Goal: Task Accomplishment & Management: Complete application form

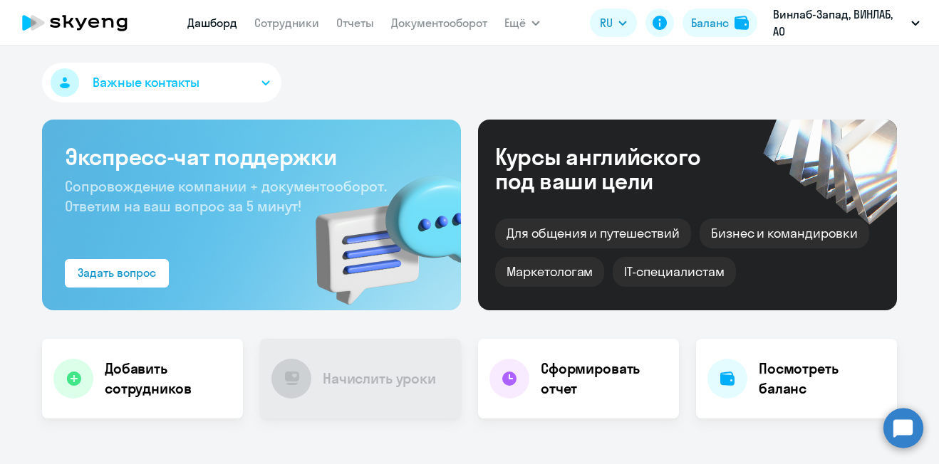
select select "30"
click at [158, 366] on h4 "Добавить сотрудников" at bounding box center [168, 379] width 127 height 40
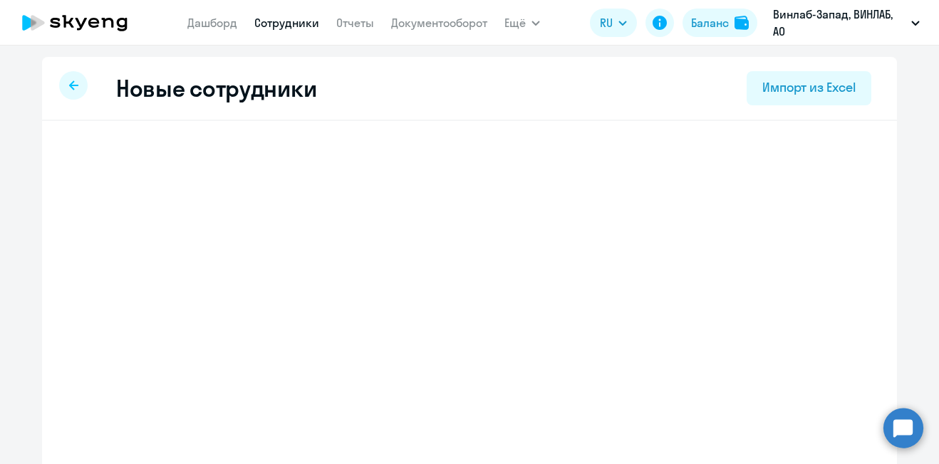
select select "english_adult_not_native_speaker"
select select "3"
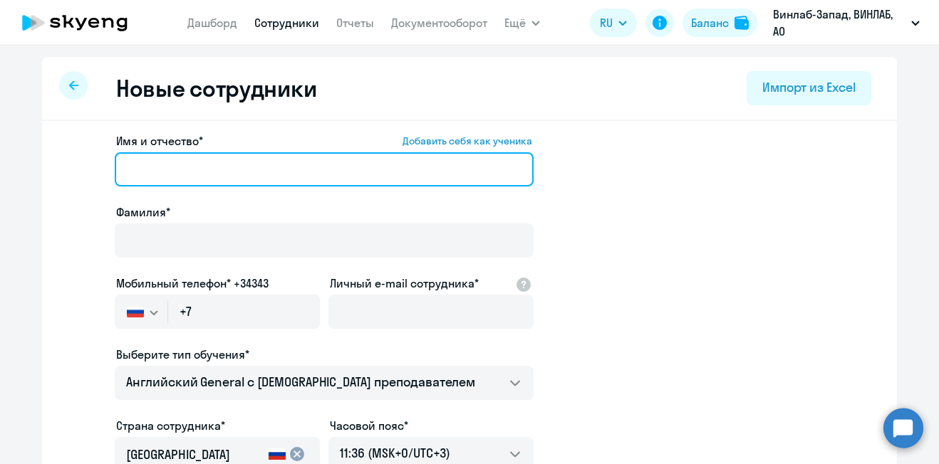
click at [249, 161] on input "Имя и отчество* Добавить себя как ученика" at bounding box center [324, 169] width 419 height 34
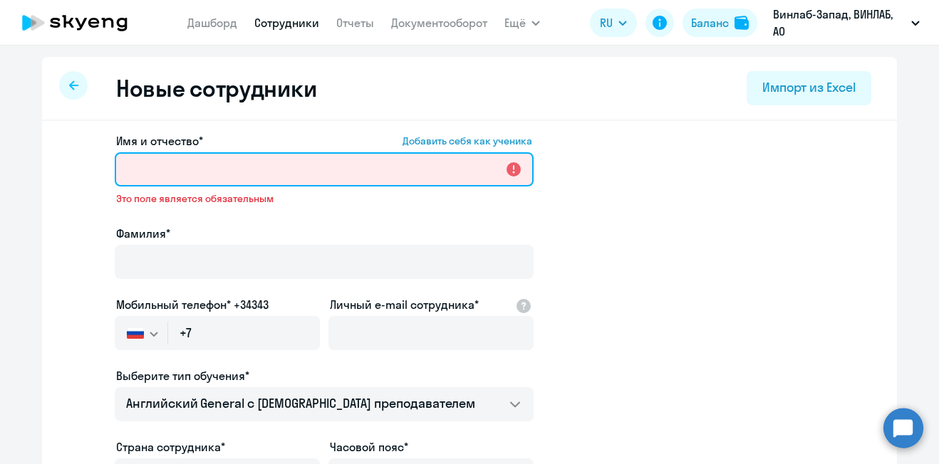
click at [270, 179] on input "Имя и отчество* Добавить себя как ученика" at bounding box center [324, 169] width 419 height 34
click at [234, 171] on input "Имя и отчество* Добавить себя как ученика" at bounding box center [324, 169] width 419 height 34
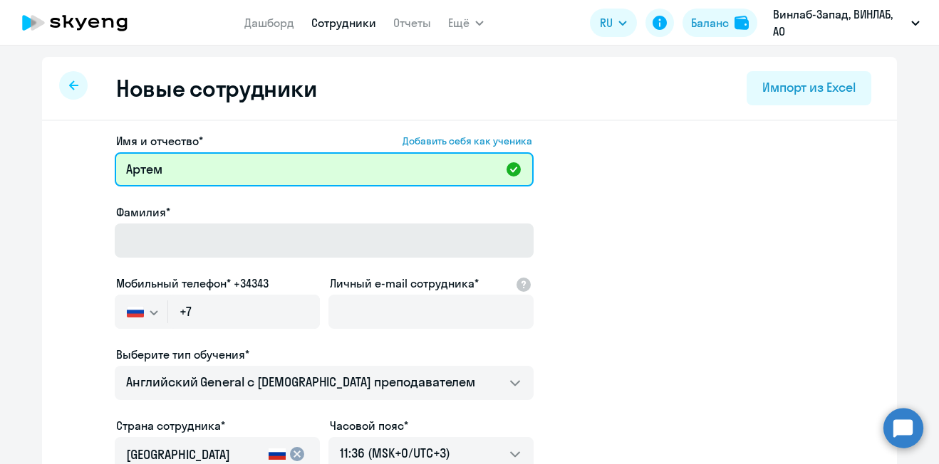
type input "Артем"
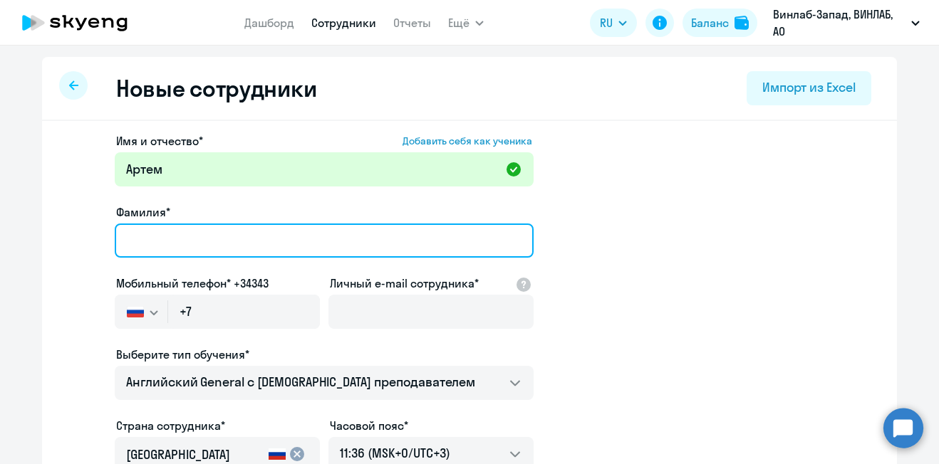
click at [241, 238] on input "Фамилия*" at bounding box center [324, 241] width 419 height 34
type input "[PERSON_NAME]"
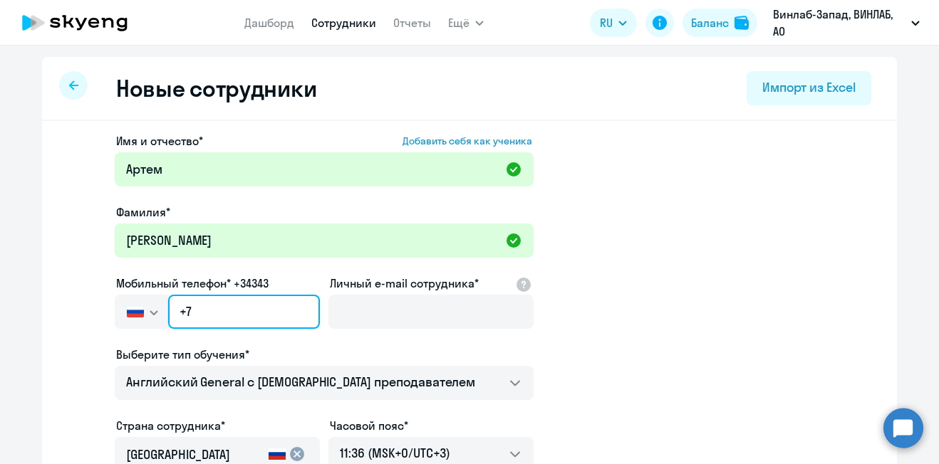
click at [259, 317] on input "+7" at bounding box center [244, 312] width 152 height 34
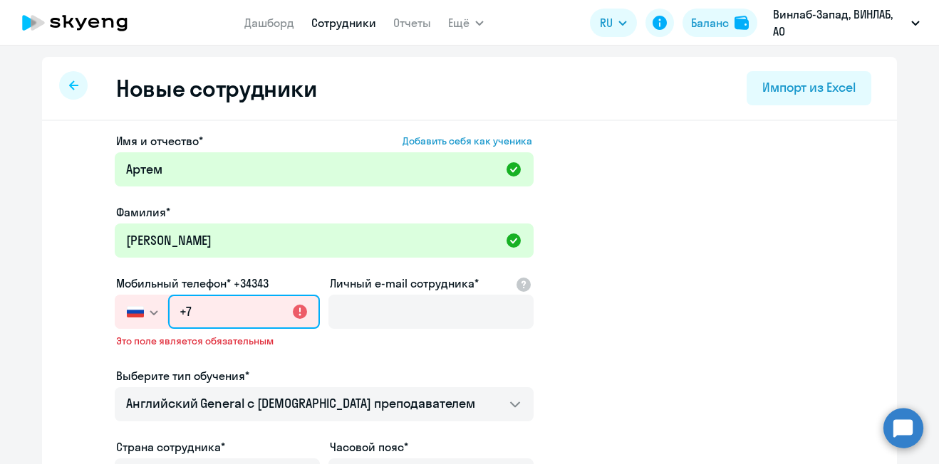
paste input "[PHONE_NUMBER]"
type input "[PHONE_NUMBER]"
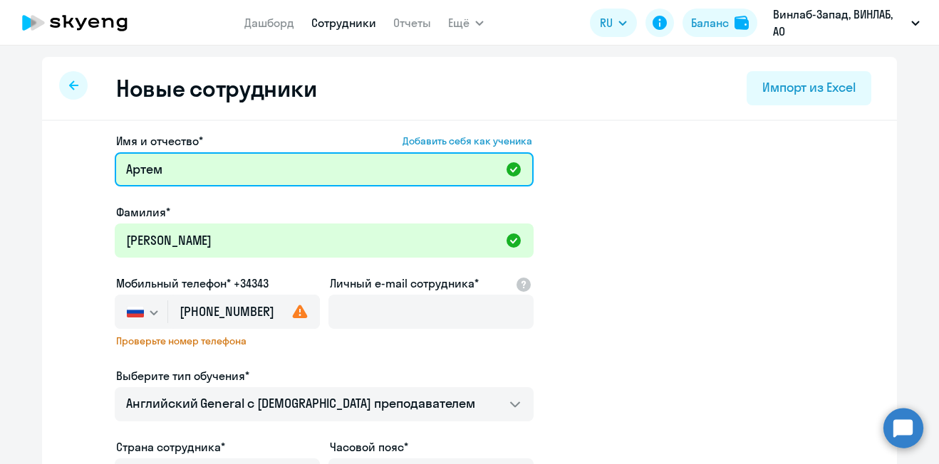
click at [338, 158] on input "Артем" at bounding box center [324, 169] width 419 height 34
type input "[PERSON_NAME]"
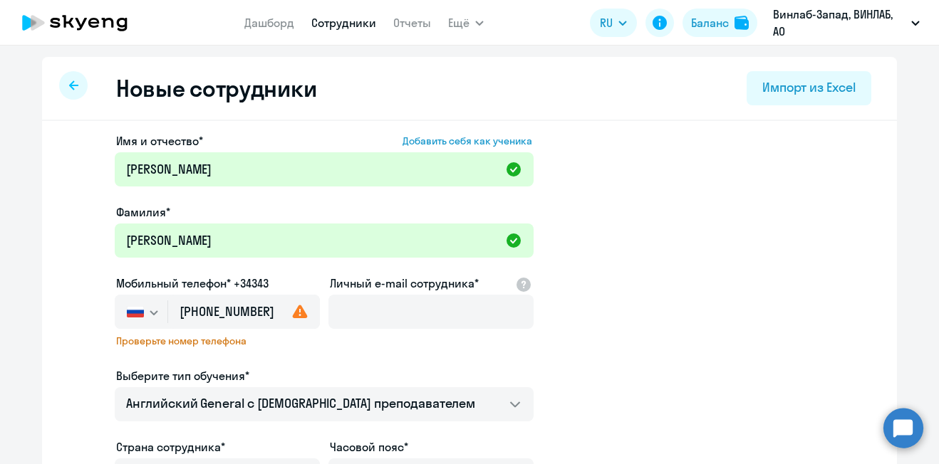
click at [149, 320] on button "button" at bounding box center [141, 312] width 53 height 34
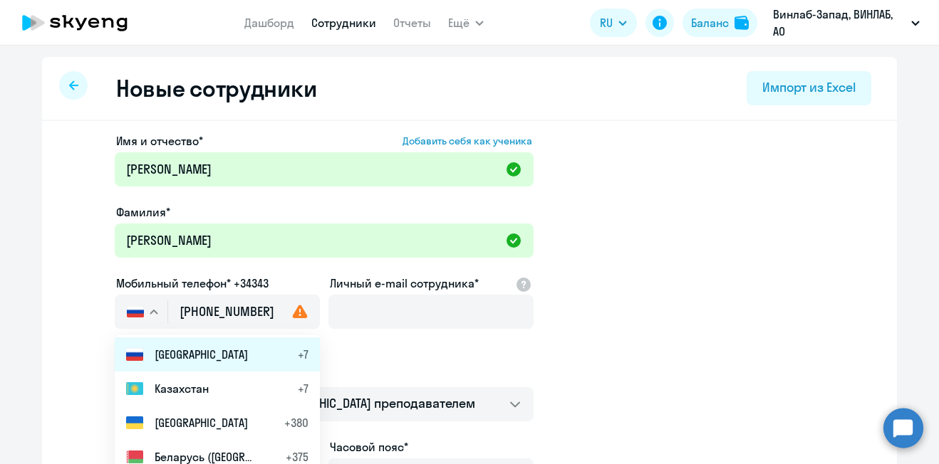
click at [158, 351] on span "[GEOGRAPHIC_DATA]" at bounding box center [201, 354] width 93 height 17
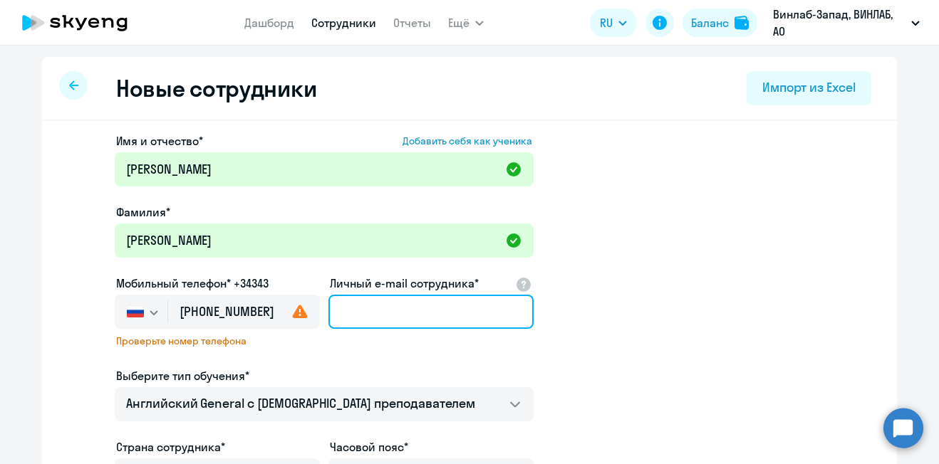
click at [352, 311] on input "Личный e-mail сотрудника*" at bounding box center [430, 312] width 205 height 34
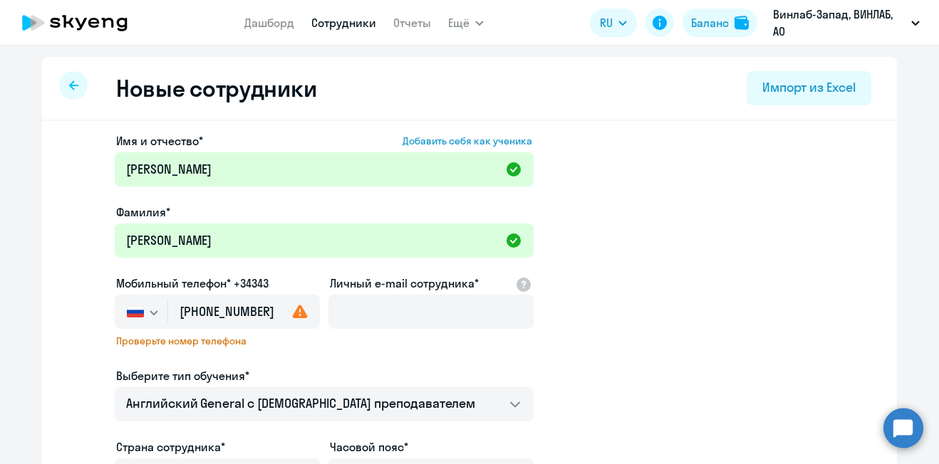
click at [199, 345] on span "Проверьте номер телефона" at bounding box center [217, 341] width 202 height 13
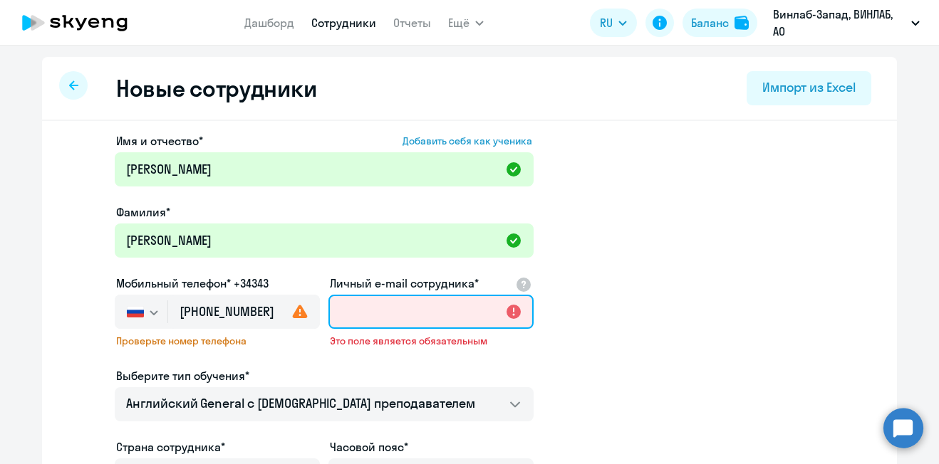
drag, startPoint x: 353, startPoint y: 316, endPoint x: 336, endPoint y: 345, distance: 33.8
click at [353, 316] on input "Личный e-mail сотрудника*" at bounding box center [430, 312] width 205 height 34
paste input "[EMAIL_ADDRESS][DOMAIN_NAME]"
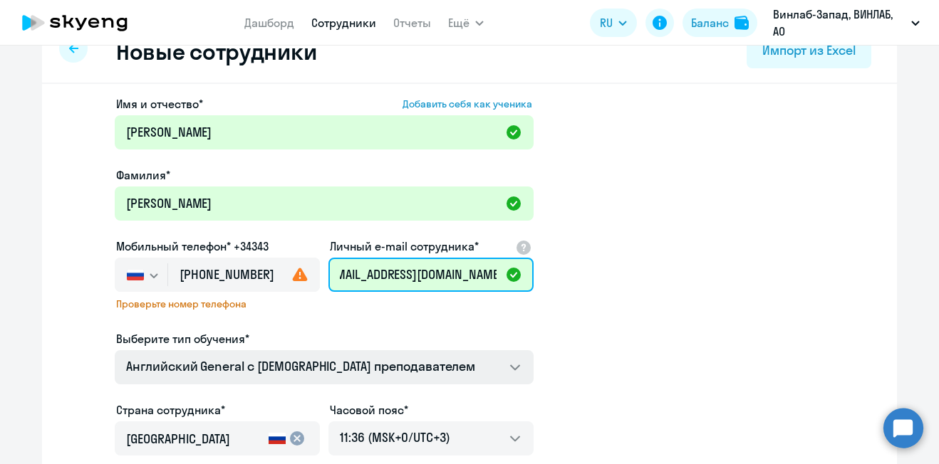
scroll to position [71, 0]
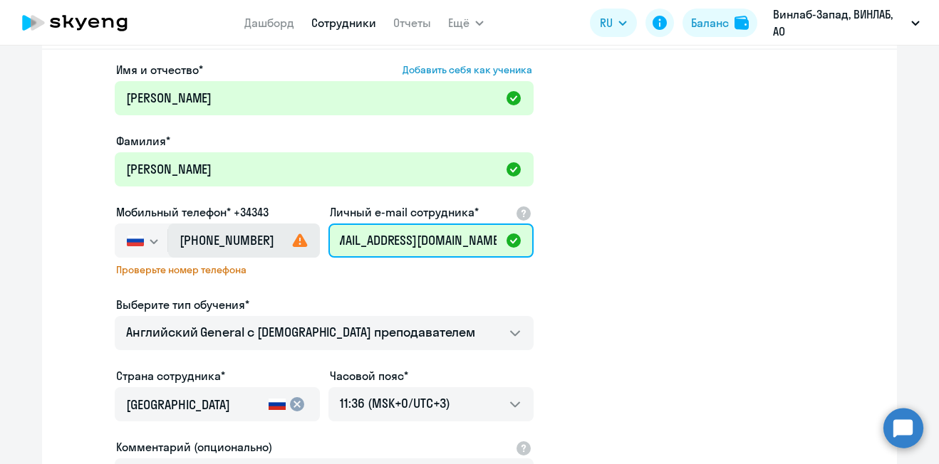
type input "[EMAIL_ADDRESS][DOMAIN_NAME]"
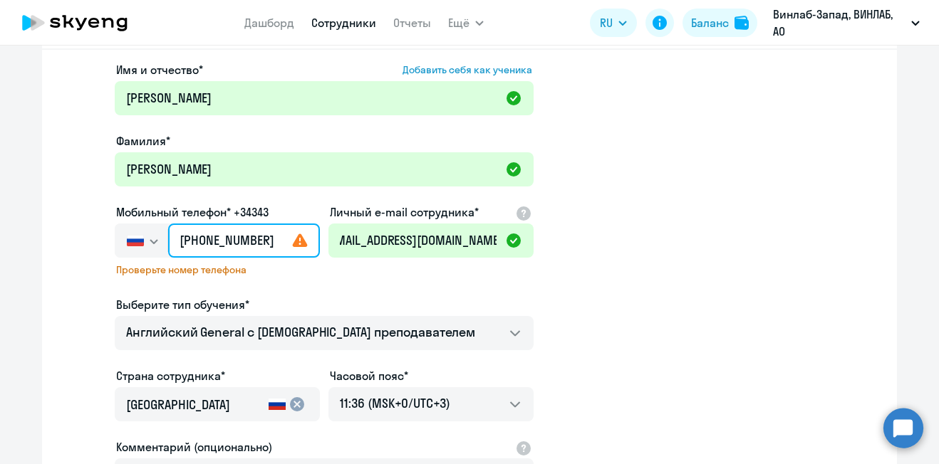
scroll to position [0, 0]
drag, startPoint x: 266, startPoint y: 235, endPoint x: 271, endPoint y: 244, distance: 10.5
click at [267, 235] on input "[PHONE_NUMBER]" at bounding box center [244, 241] width 152 height 34
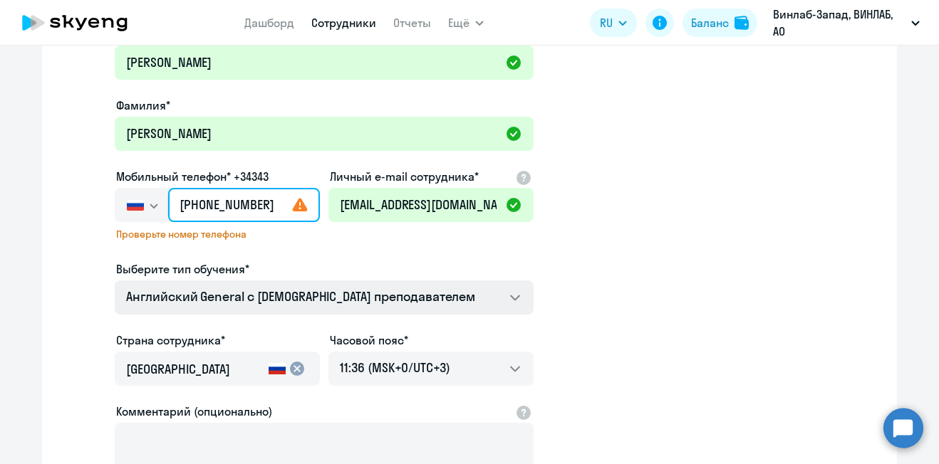
scroll to position [142, 0]
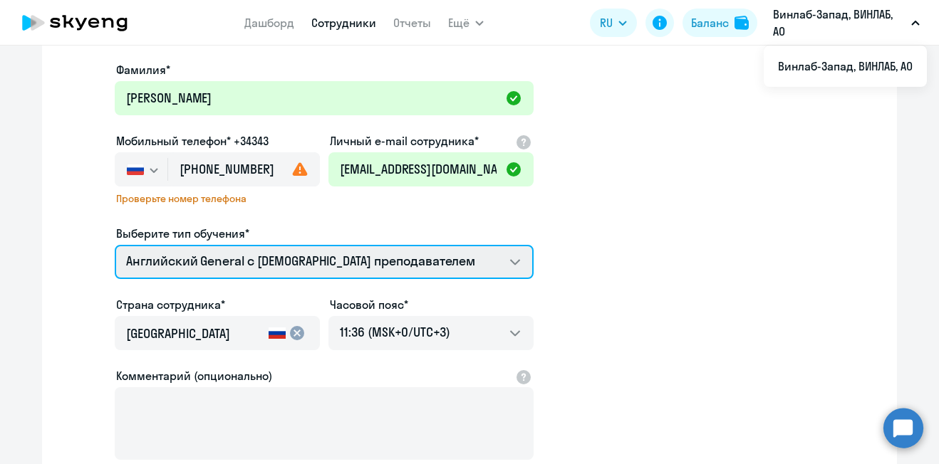
click at [246, 256] on select "Screening Test Talks 15 минутные разговоры на английском Премиум английский с р…" at bounding box center [324, 262] width 419 height 34
click at [250, 259] on select "Screening Test Talks 15 минутные разговоры на английском Премиум английский с р…" at bounding box center [324, 262] width 419 height 34
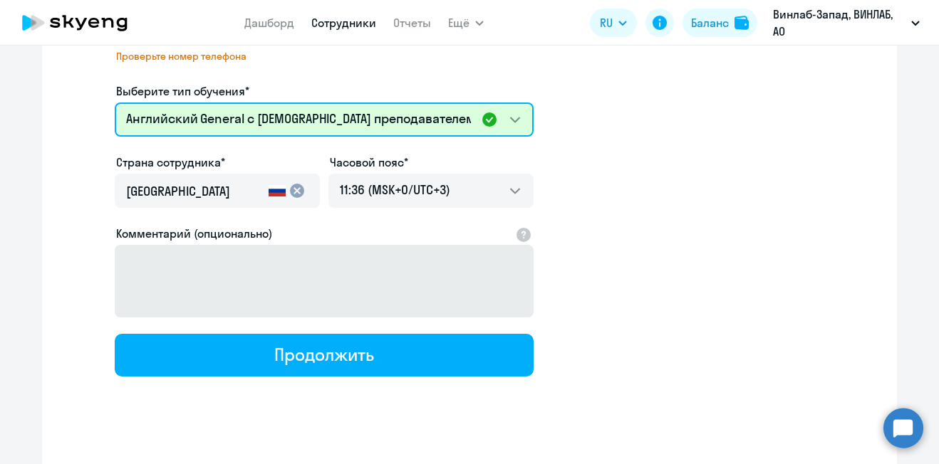
scroll to position [303, 0]
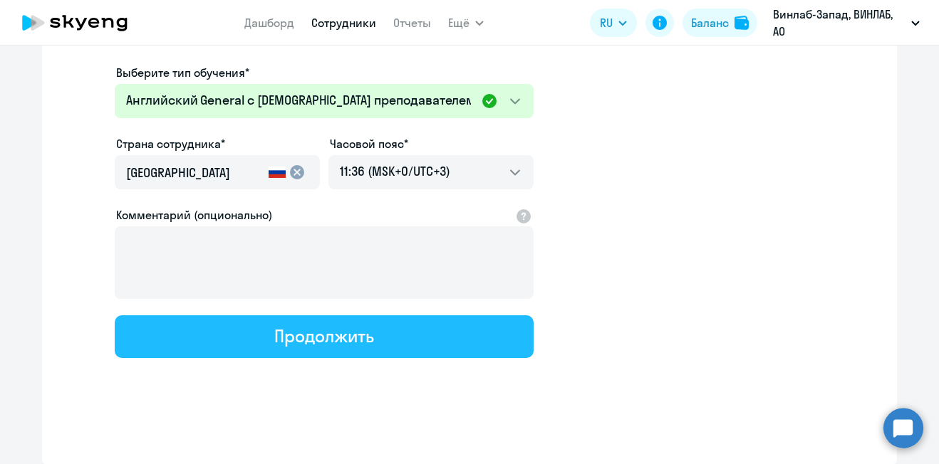
click at [289, 329] on div "Продолжить" at bounding box center [323, 336] width 99 height 23
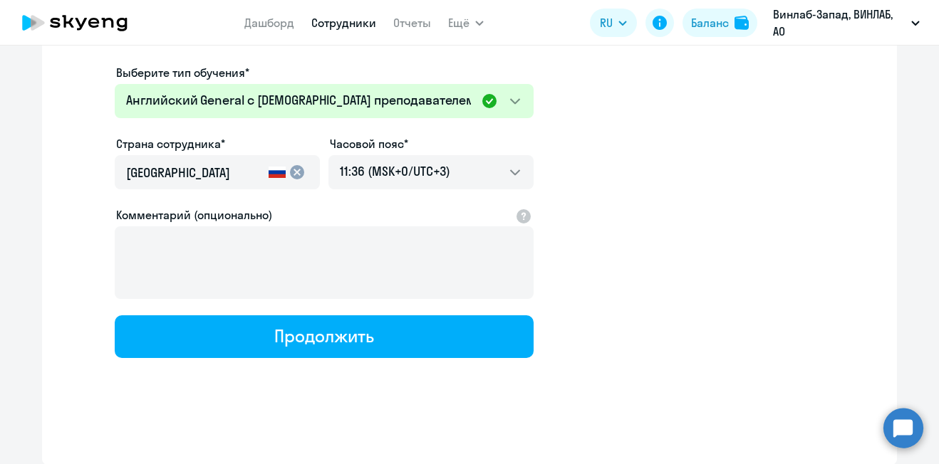
select select "english_adult_not_native_speaker"
select select "3"
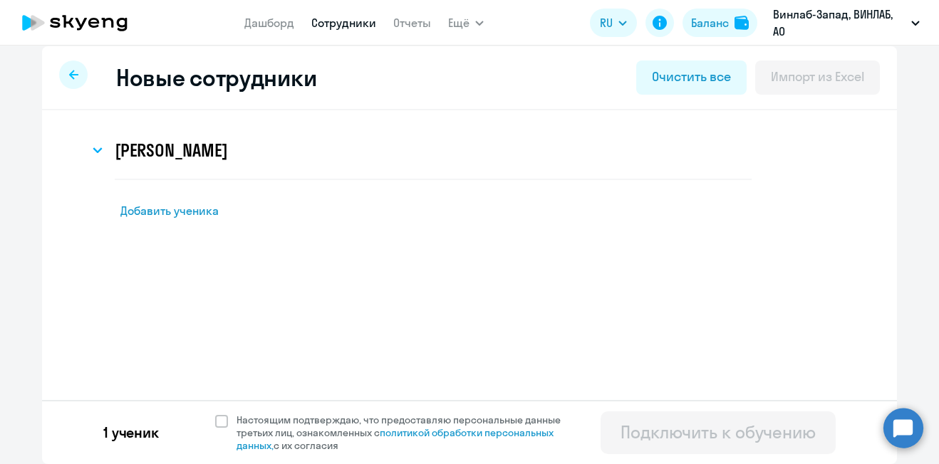
scroll to position [0, 0]
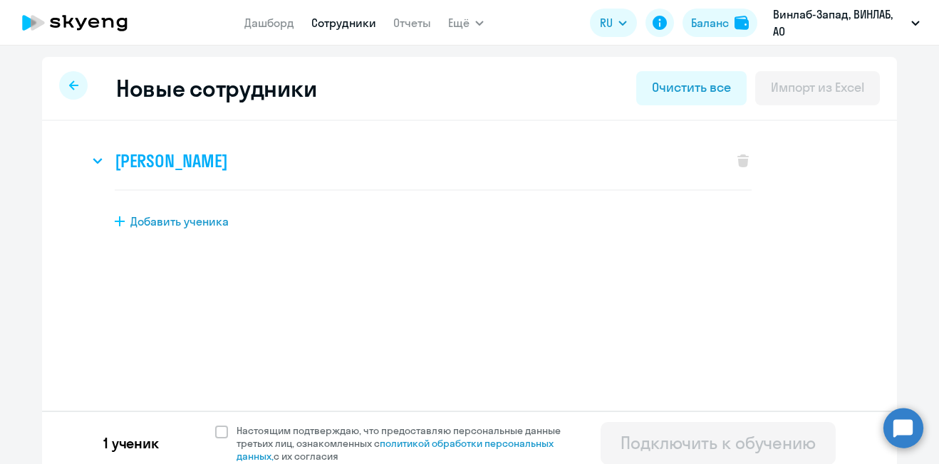
click at [227, 160] on h3 "[PERSON_NAME]" at bounding box center [171, 161] width 113 height 23
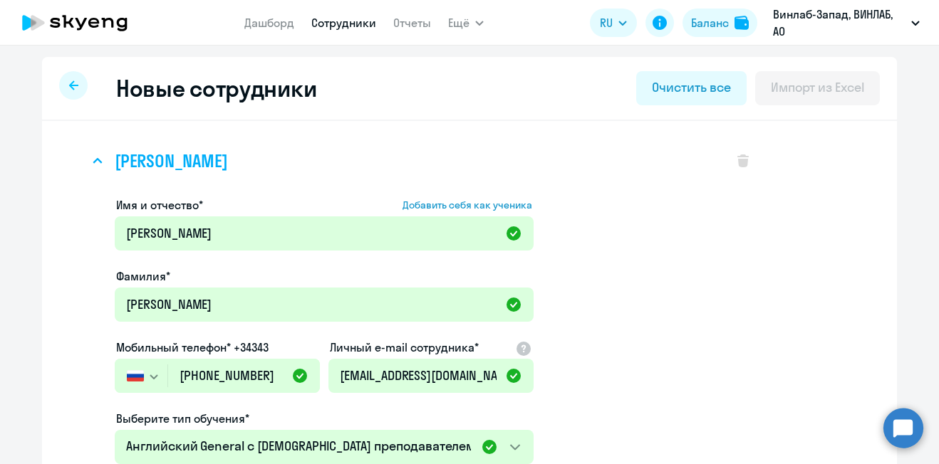
click at [227, 155] on h3 "[PERSON_NAME]" at bounding box center [171, 161] width 113 height 23
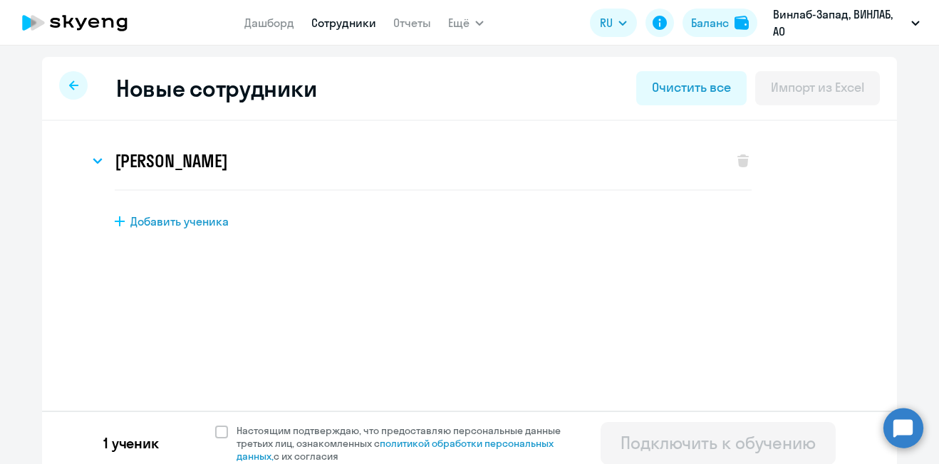
click at [672, 311] on div "[PERSON_NAME] Имя и отчество* Добавить себя как ученика [PERSON_NAME]* [PERSON_…" at bounding box center [469, 220] width 855 height 198
drag, startPoint x: 551, startPoint y: 278, endPoint x: 93, endPoint y: 87, distance: 496.2
click at [546, 276] on div "[PERSON_NAME] Имя и отчество* Добавить себя как ученика [PERSON_NAME]* [PERSON_…" at bounding box center [469, 220] width 855 height 198
click at [105, 16] on icon at bounding box center [74, 23] width 125 height 36
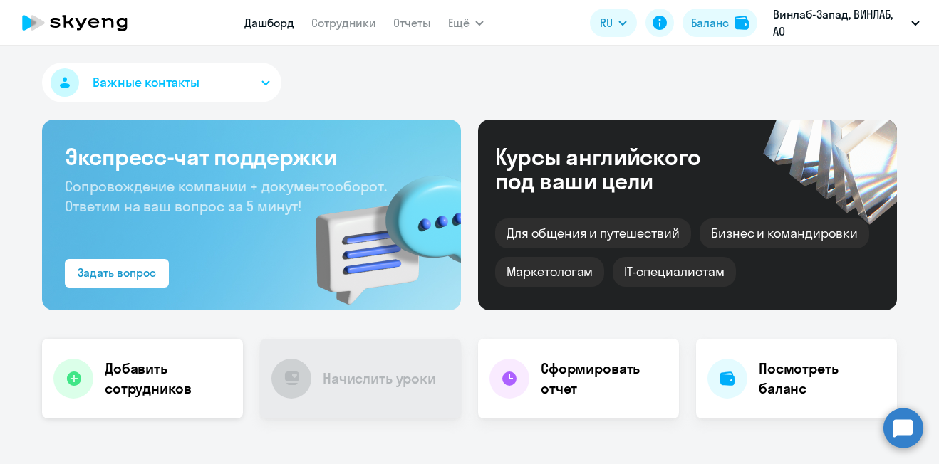
select select "30"
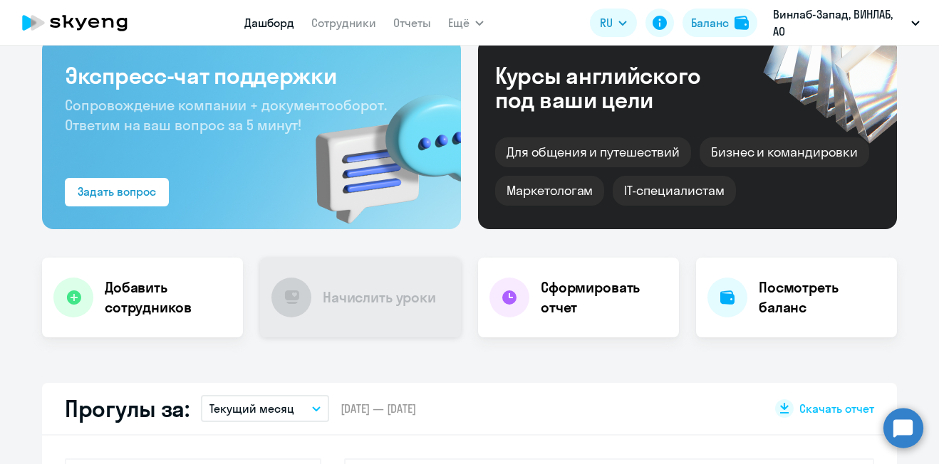
scroll to position [285, 0]
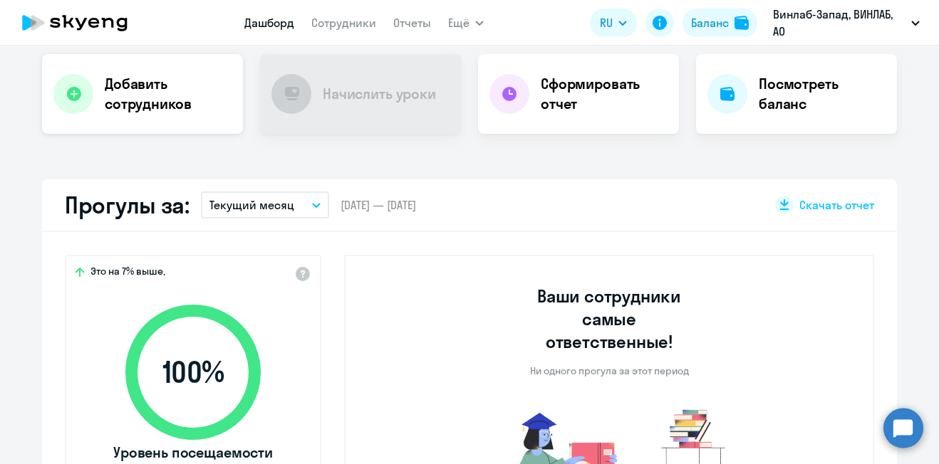
click at [152, 89] on h4 "Добавить сотрудников" at bounding box center [168, 94] width 127 height 40
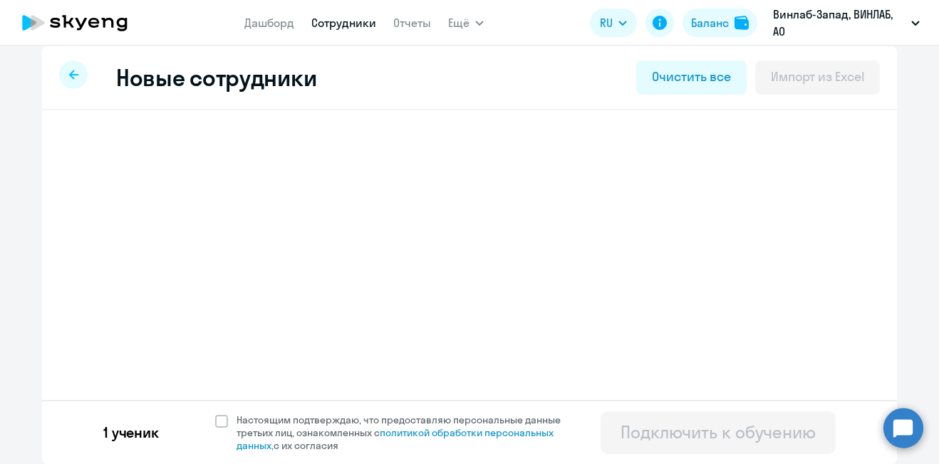
scroll to position [11, 0]
select select "english_adult_not_native_speaker"
select select "3"
click at [172, 130] on div "[PERSON_NAME]" at bounding box center [404, 150] width 630 height 57
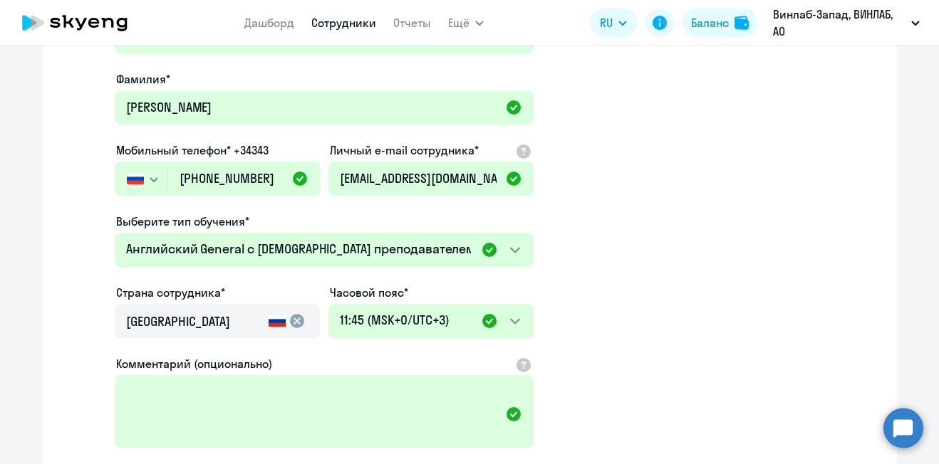
scroll to position [302, 0]
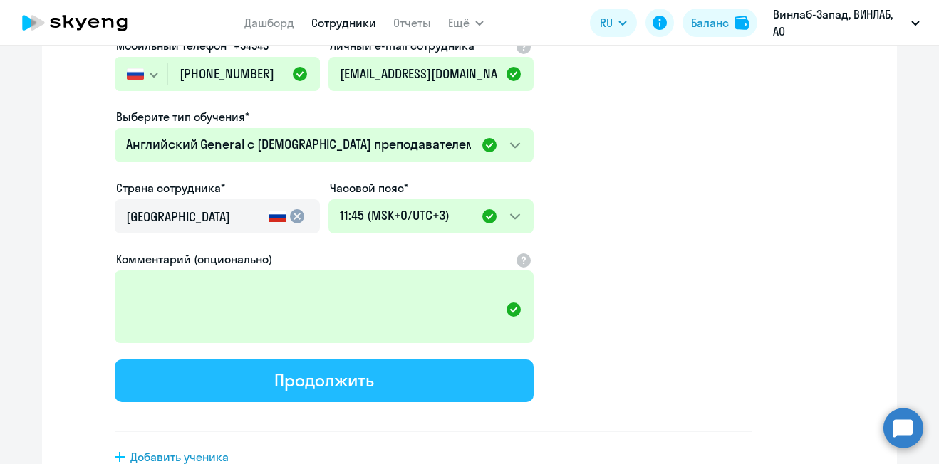
click at [318, 377] on div "Продолжить" at bounding box center [323, 380] width 99 height 23
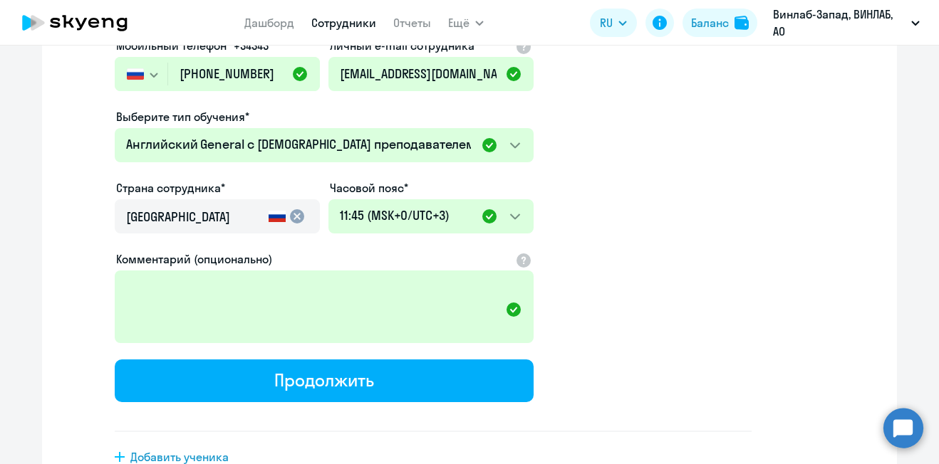
select select "english_adult_not_native_speaker"
select select "3"
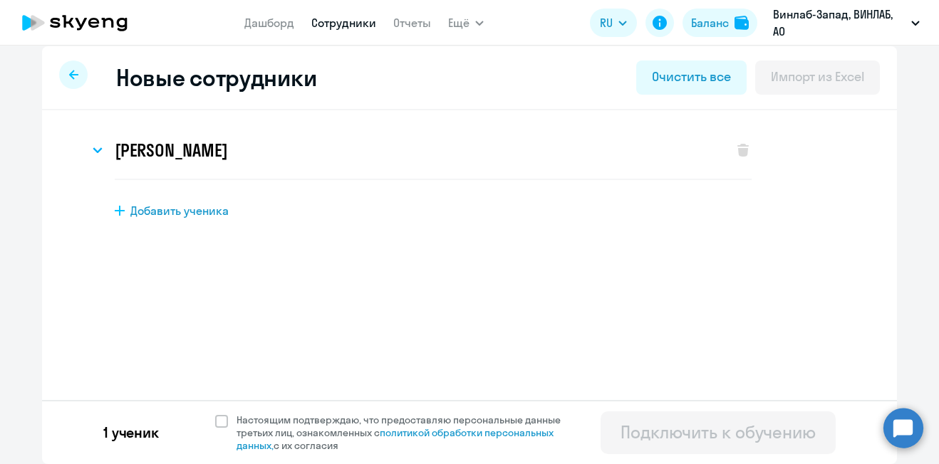
scroll to position [0, 0]
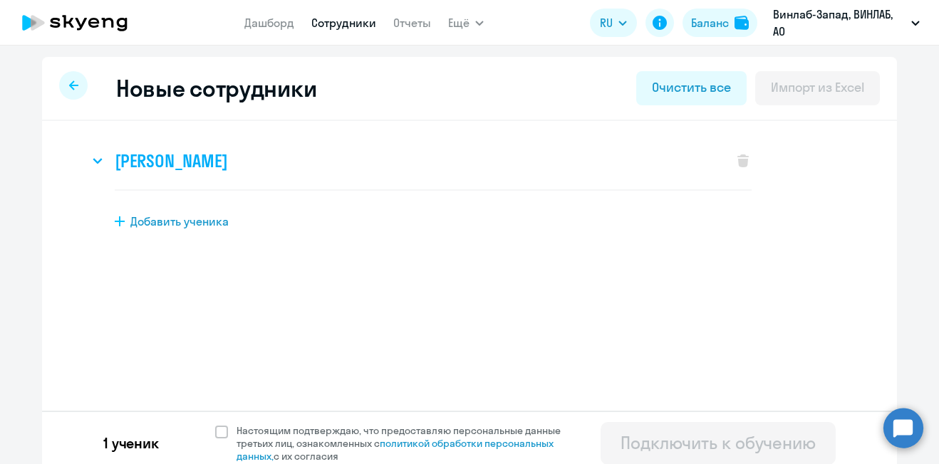
drag, startPoint x: 699, startPoint y: 250, endPoint x: 702, endPoint y: 180, distance: 70.6
click at [700, 248] on div "[PERSON_NAME] Имя и отчество* Добавить себя как ученика [PERSON_NAME]* [PERSON_…" at bounding box center [469, 220] width 855 height 198
click at [666, 293] on div "[PERSON_NAME] Имя и отчество* Добавить себя как ученика [PERSON_NAME]* [PERSON_…" at bounding box center [469, 220] width 855 height 198
click at [313, 137] on div "[PERSON_NAME]" at bounding box center [404, 161] width 630 height 57
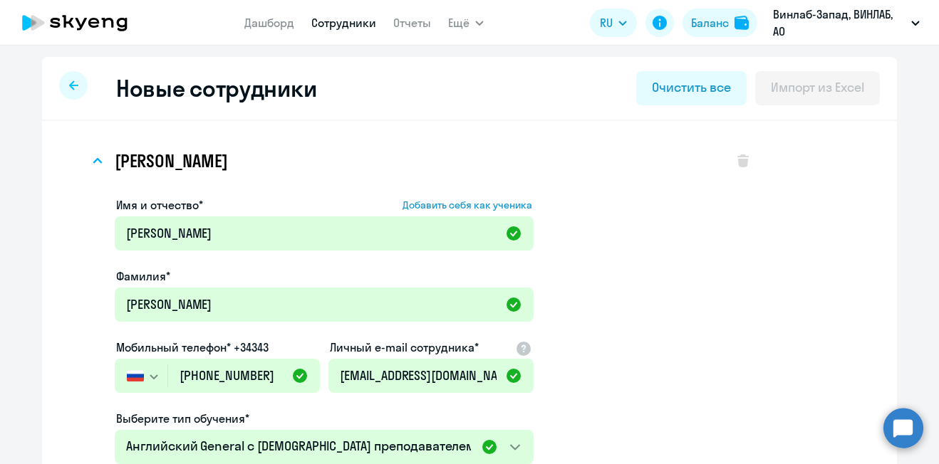
click at [347, 23] on link "Сотрудники" at bounding box center [343, 23] width 65 height 14
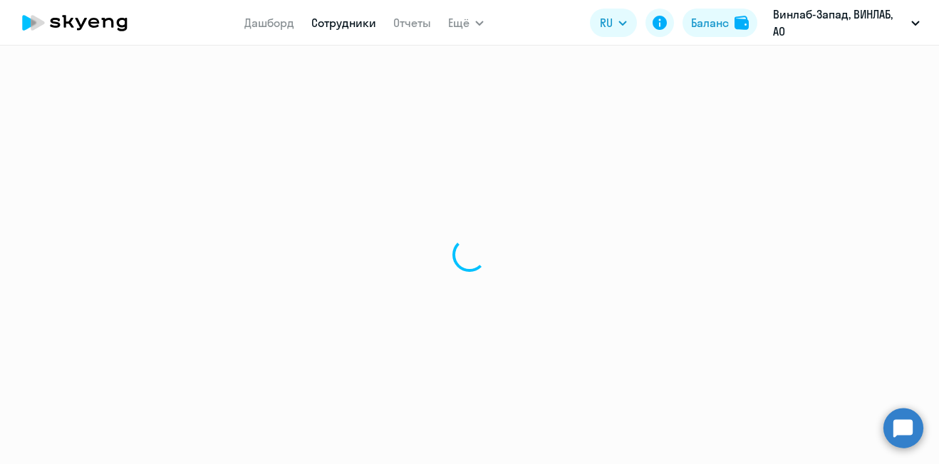
select select "30"
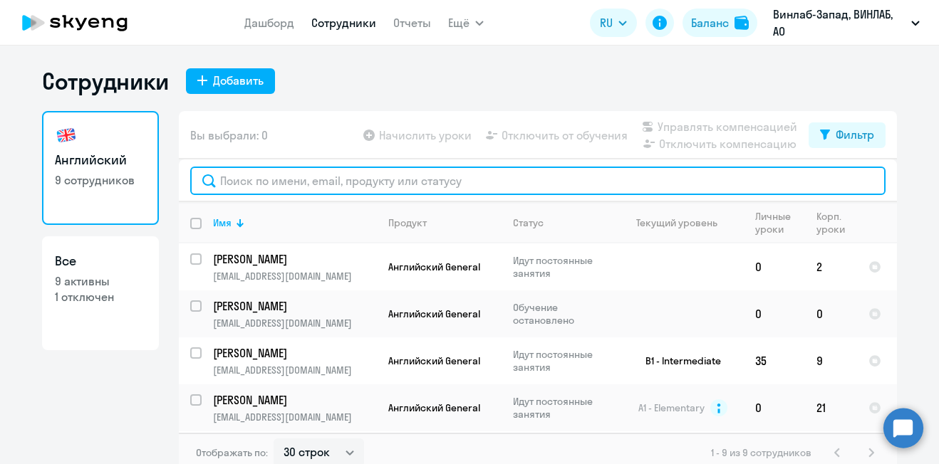
click at [318, 176] on input "text" at bounding box center [537, 181] width 695 height 28
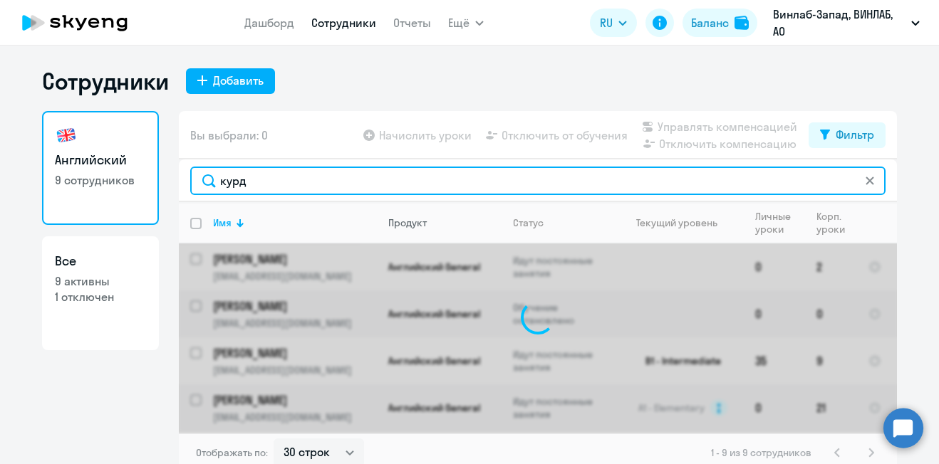
type input "курдю"
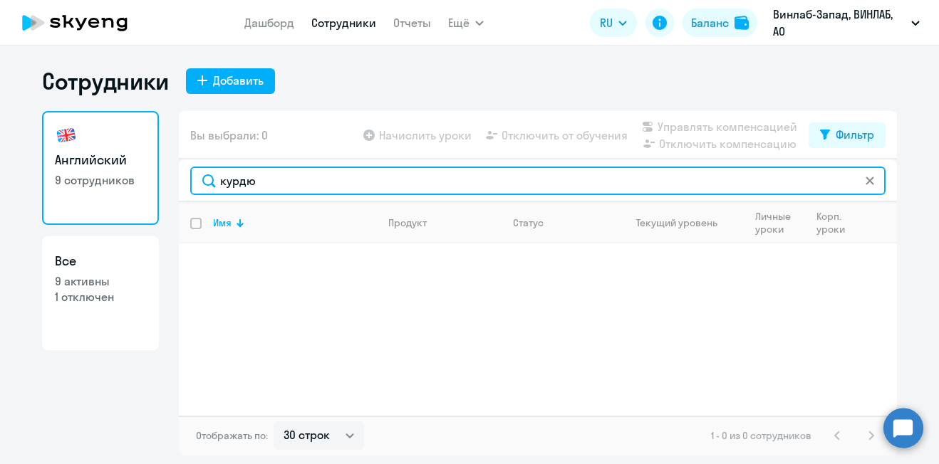
drag, startPoint x: 294, startPoint y: 185, endPoint x: 172, endPoint y: 180, distance: 121.9
click at [166, 174] on div "Английский 9 сотрудников Все 9 активны 1 отключен Вы выбрали: 0 Начислить уроки…" at bounding box center [469, 283] width 855 height 345
type input "[PERSON_NAME]"
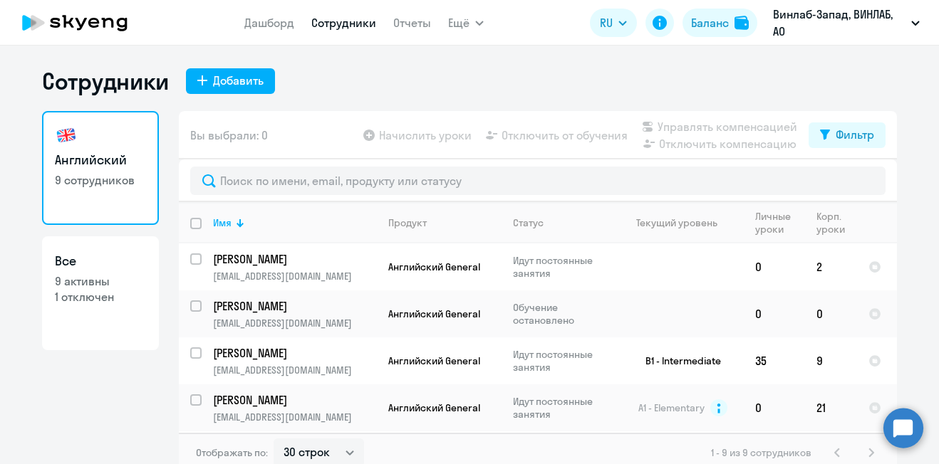
click at [113, 8] on icon at bounding box center [74, 23] width 125 height 36
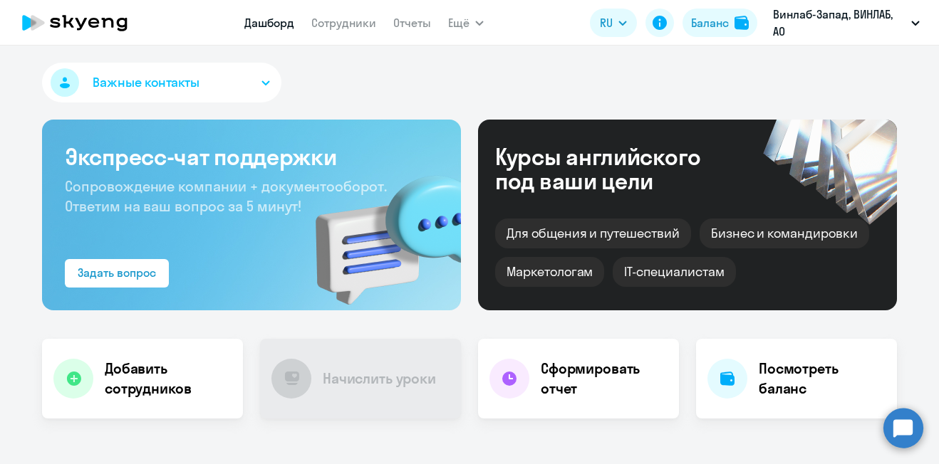
select select "30"
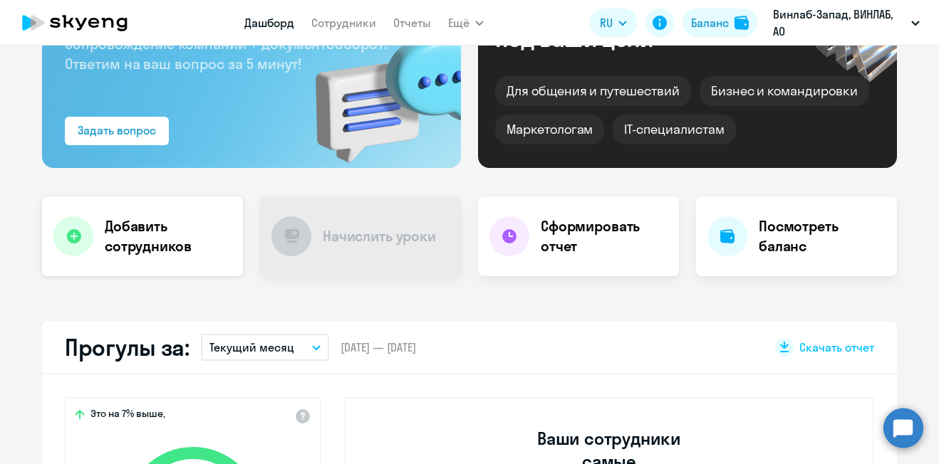
click at [170, 247] on h4 "Добавить сотрудников" at bounding box center [168, 237] width 127 height 40
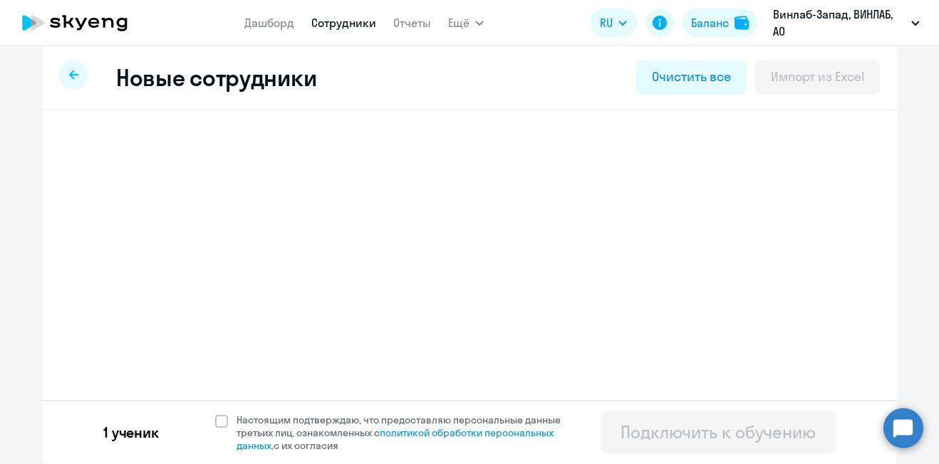
scroll to position [11, 0]
select select "english_adult_not_native_speaker"
select select "3"
click at [227, 145] on h3 "[PERSON_NAME]" at bounding box center [171, 150] width 113 height 23
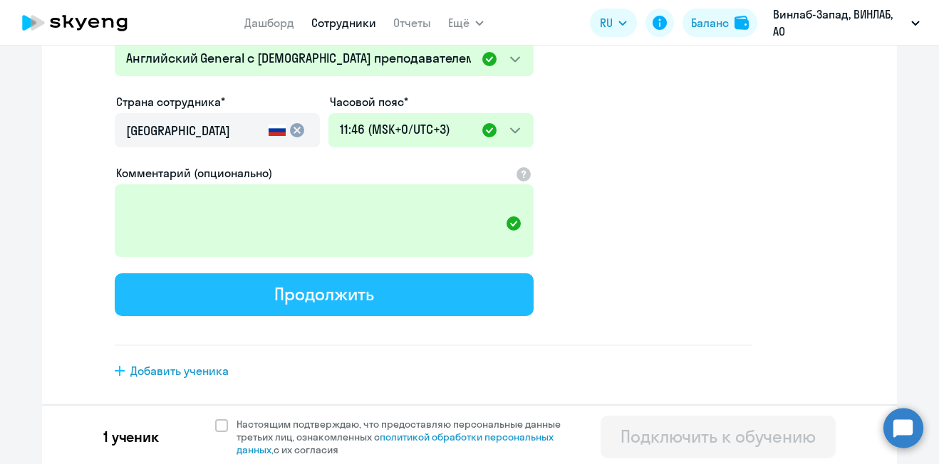
scroll to position [392, 0]
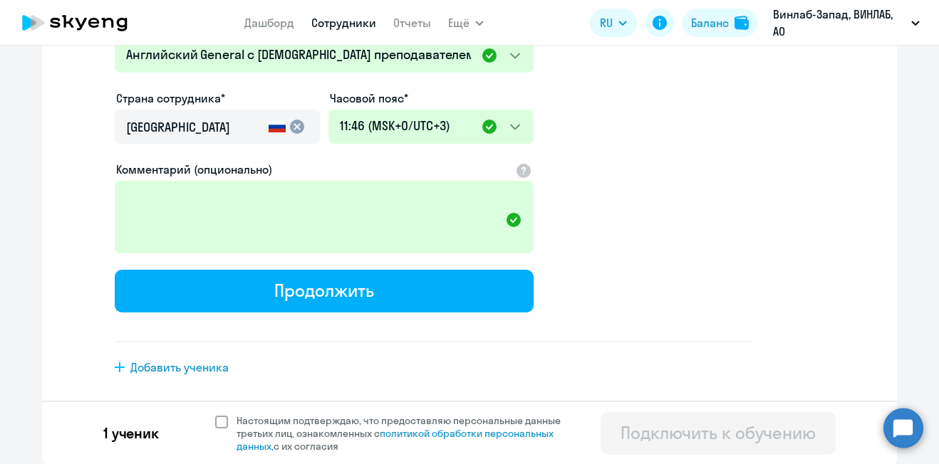
click at [221, 423] on span at bounding box center [221, 422] width 13 height 13
click at [215, 415] on input "Настоящим подтверждаю, что предоставляю персональные данные третьих лиц, ознако…" at bounding box center [214, 414] width 1 height 1
checkbox input "true"
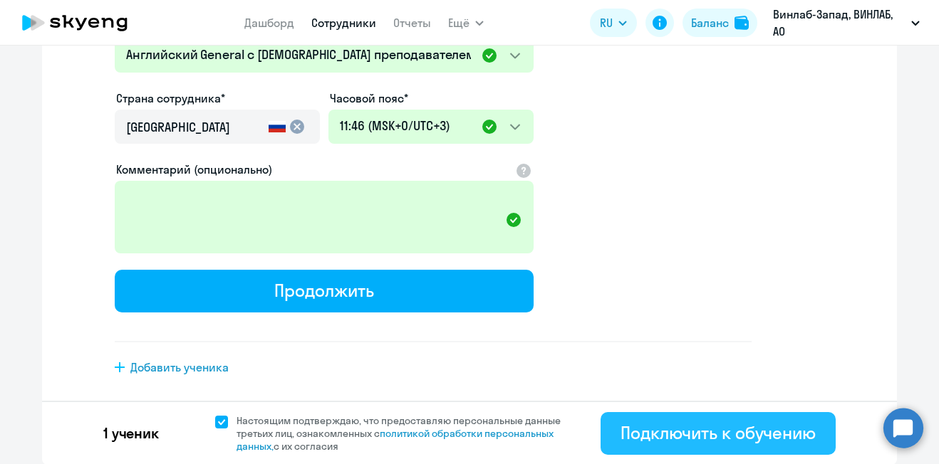
click at [705, 431] on div "Подключить к обучению" at bounding box center [717, 433] width 195 height 23
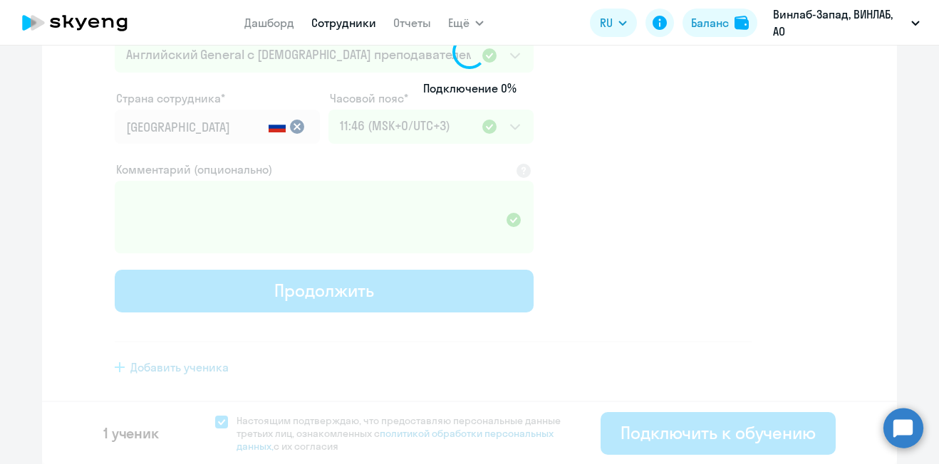
select select "english_adult_not_native_speaker"
select select "3"
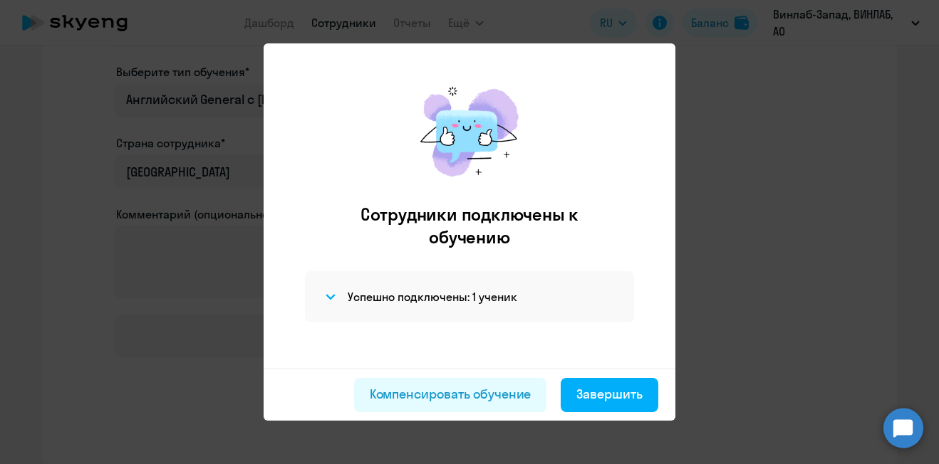
scroll to position [282, 0]
click at [658, 60] on icon at bounding box center [655, 63] width 11 height 11
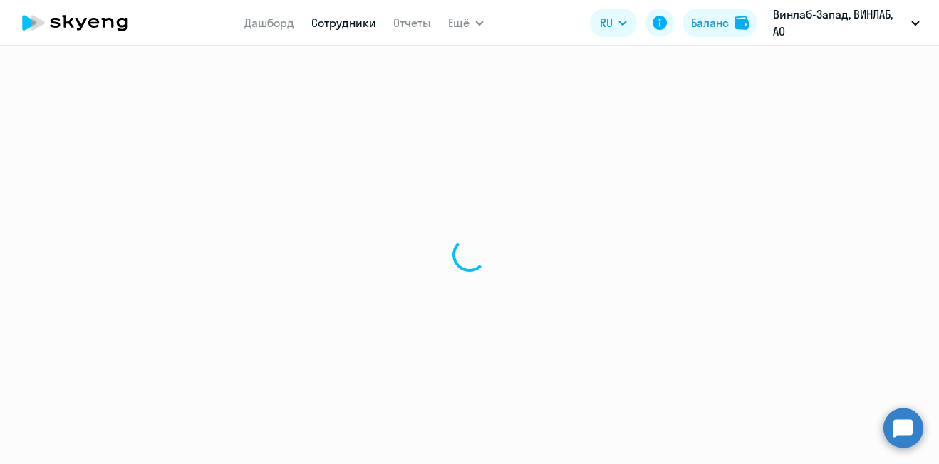
select select "30"
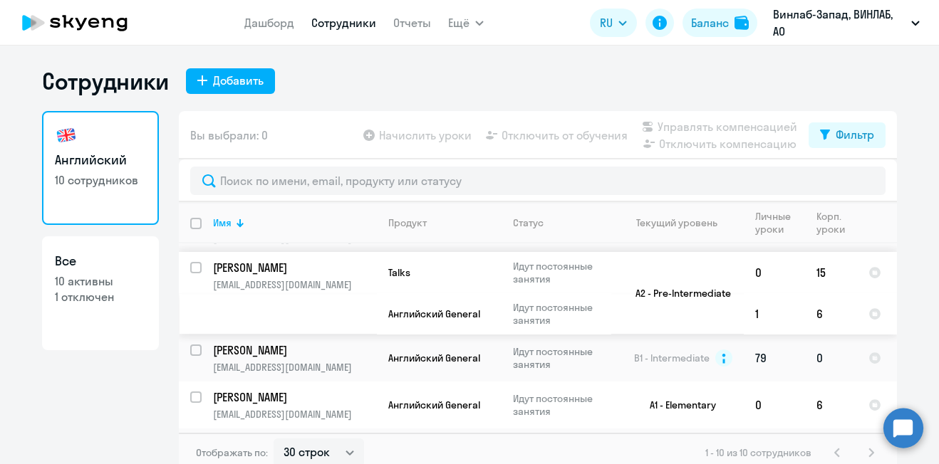
scroll to position [214, 0]
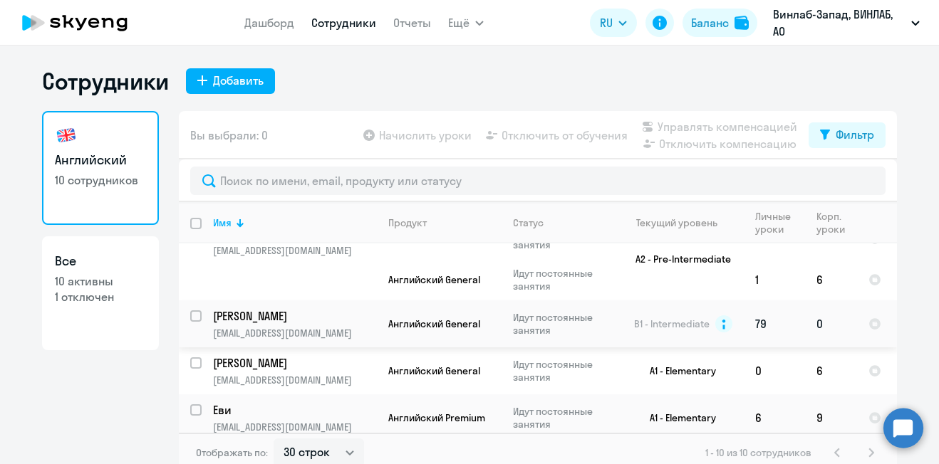
click at [325, 318] on p "[PERSON_NAME]" at bounding box center [293, 316] width 161 height 16
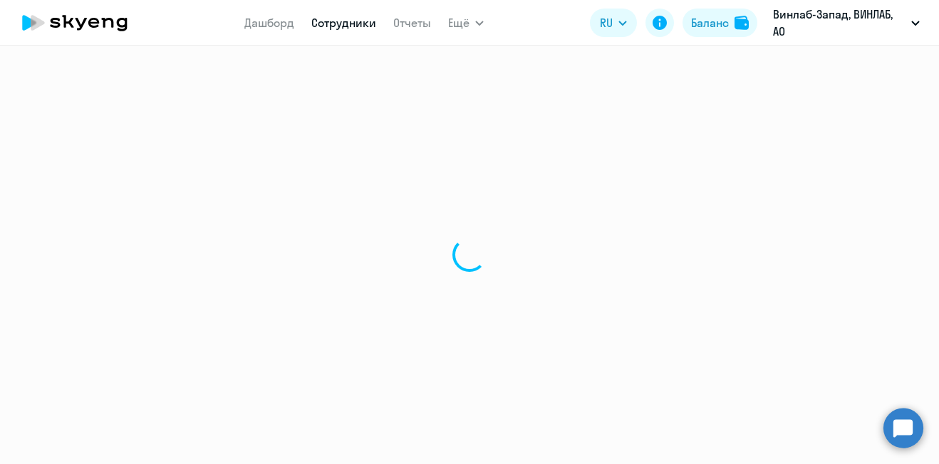
select select "english"
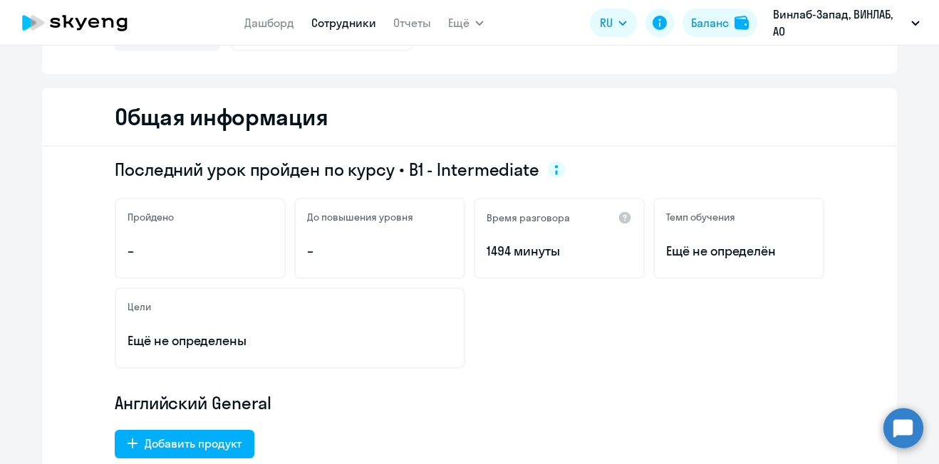
scroll to position [142, 0]
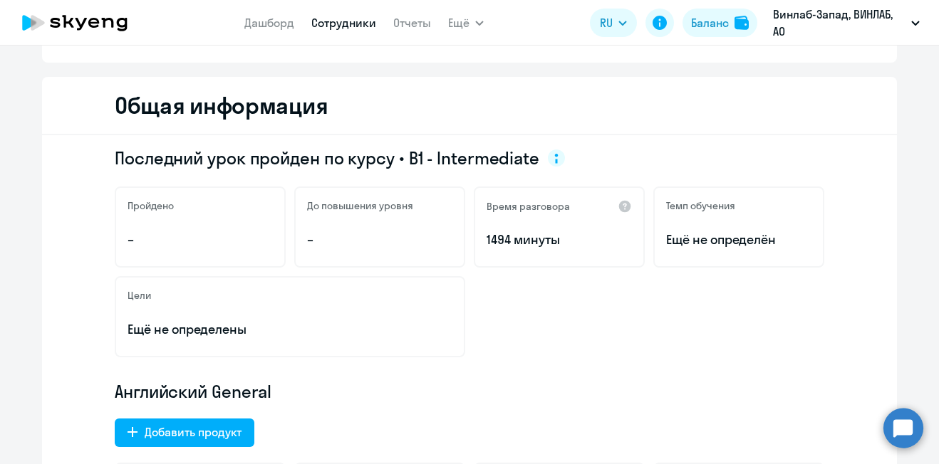
click at [348, 21] on link "Сотрудники" at bounding box center [343, 23] width 65 height 14
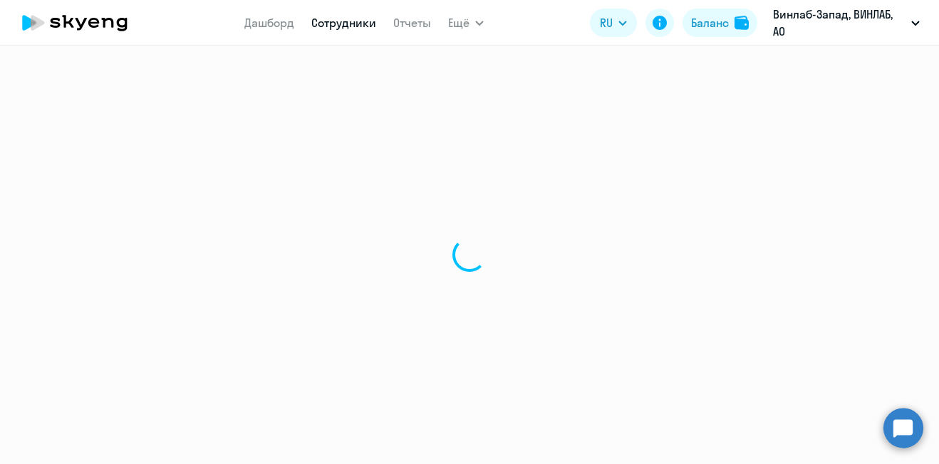
select select "30"
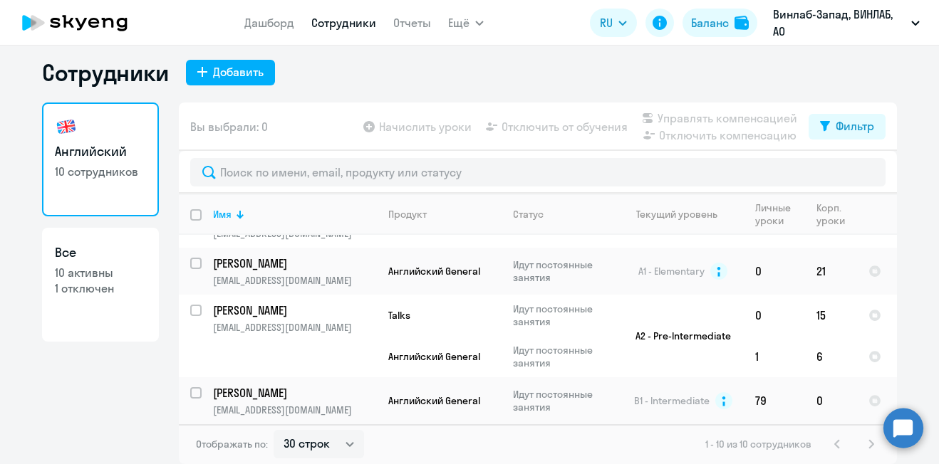
scroll to position [142, 0]
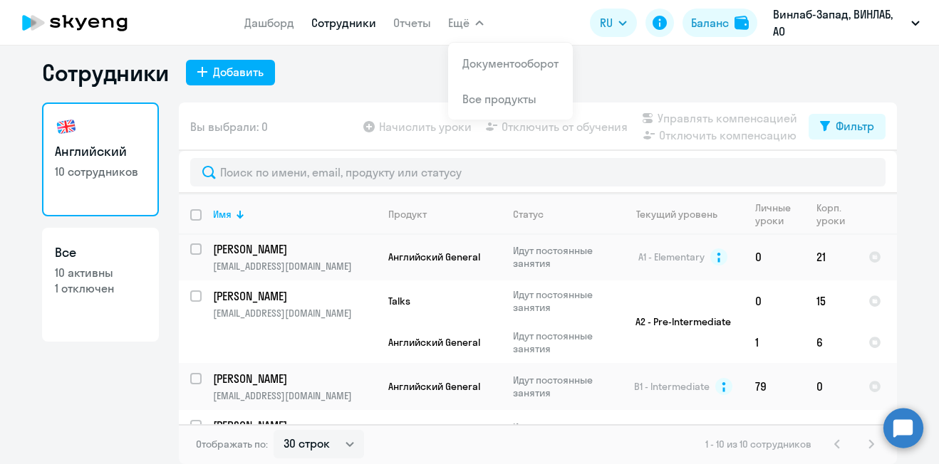
click at [467, 24] on span "Ещё" at bounding box center [458, 22] width 21 height 17
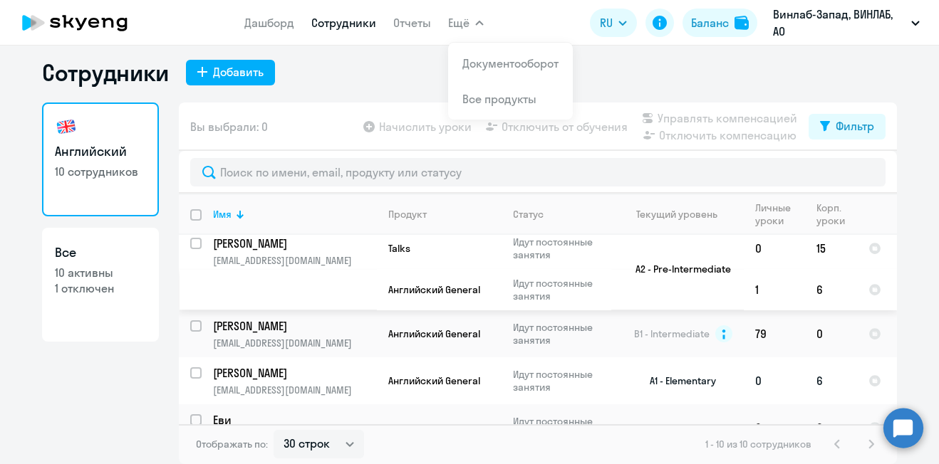
scroll to position [285, 0]
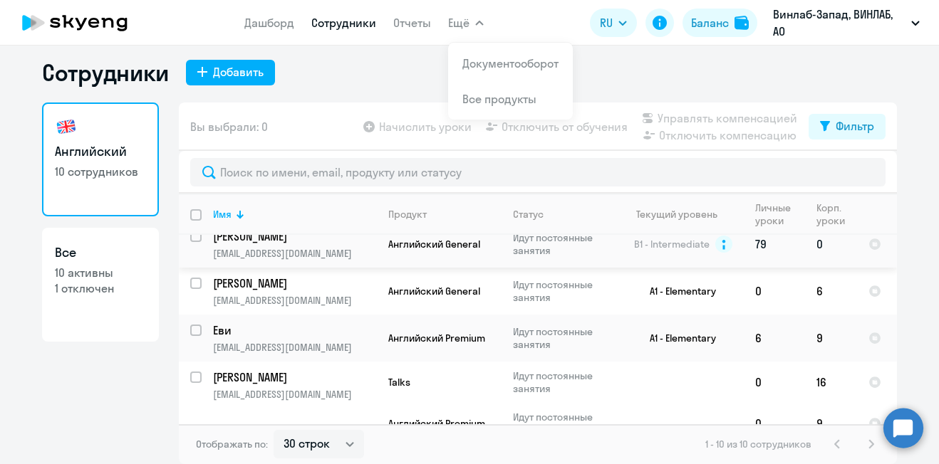
click at [315, 244] on td "[PERSON_NAME] [EMAIL_ADDRESS][DOMAIN_NAME]" at bounding box center [289, 244] width 175 height 47
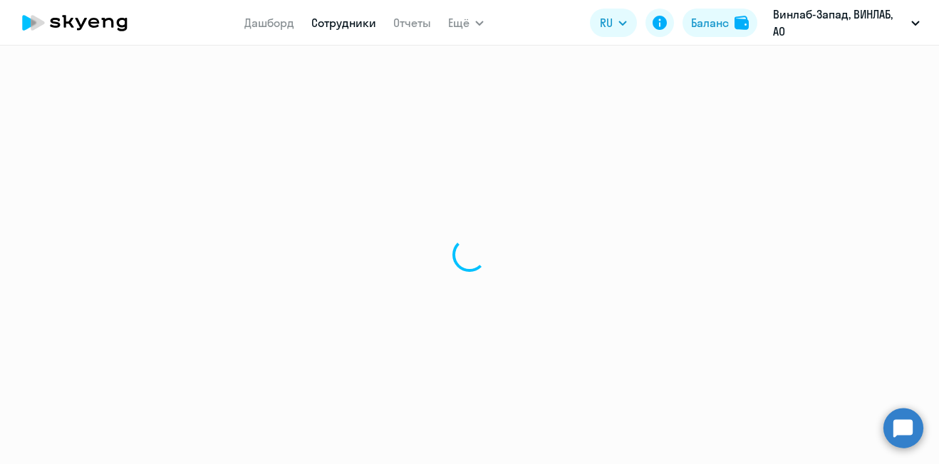
select select "english"
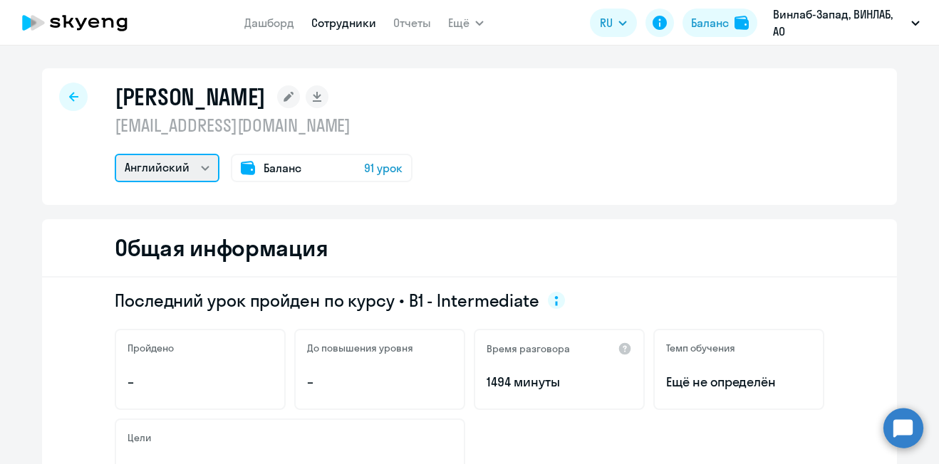
click at [188, 167] on select "Английский" at bounding box center [167, 168] width 105 height 28
click at [189, 167] on select "Английский" at bounding box center [167, 168] width 105 height 28
click at [64, 88] on div at bounding box center [73, 97] width 28 height 28
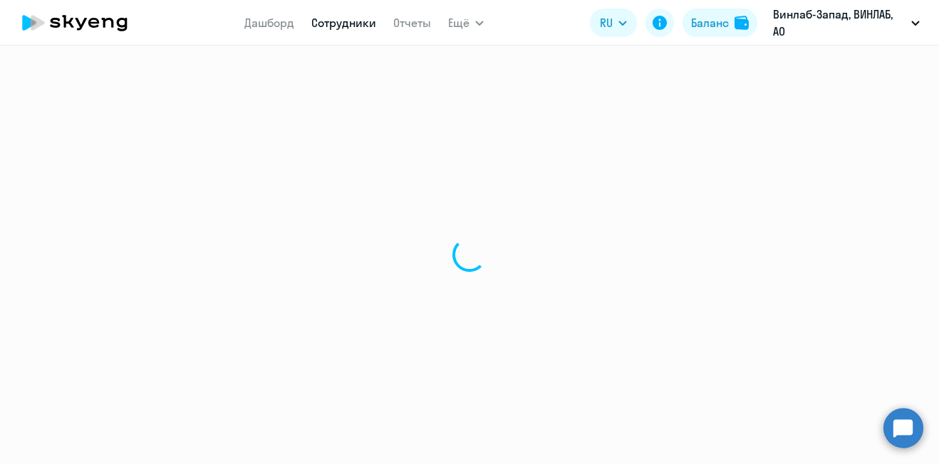
select select "30"
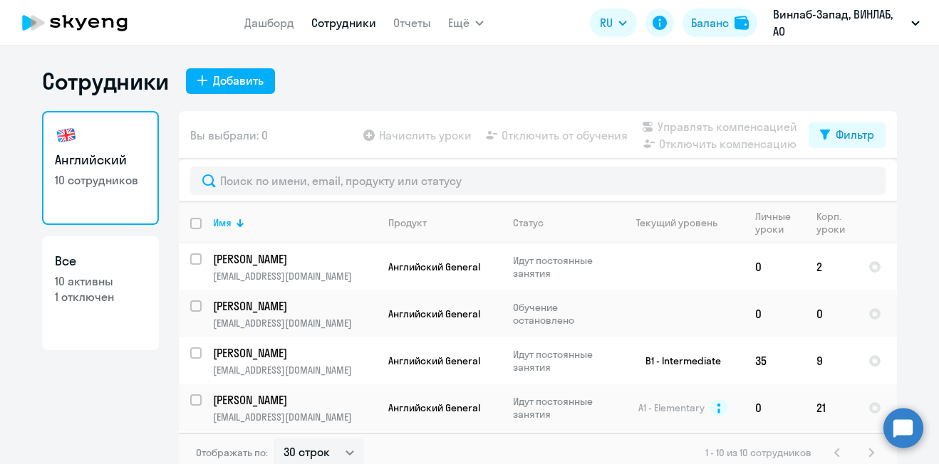
click at [673, 43] on app-header "Дашборд Сотрудники Отчеты Ещё Документооборот Все продукты Дашборд Сотрудники О…" at bounding box center [469, 23] width 939 height 46
click at [465, 33] on button "Ещё" at bounding box center [466, 23] width 36 height 28
click at [464, 28] on span "Ещё" at bounding box center [458, 22] width 21 height 17
